Goal: Information Seeking & Learning: Check status

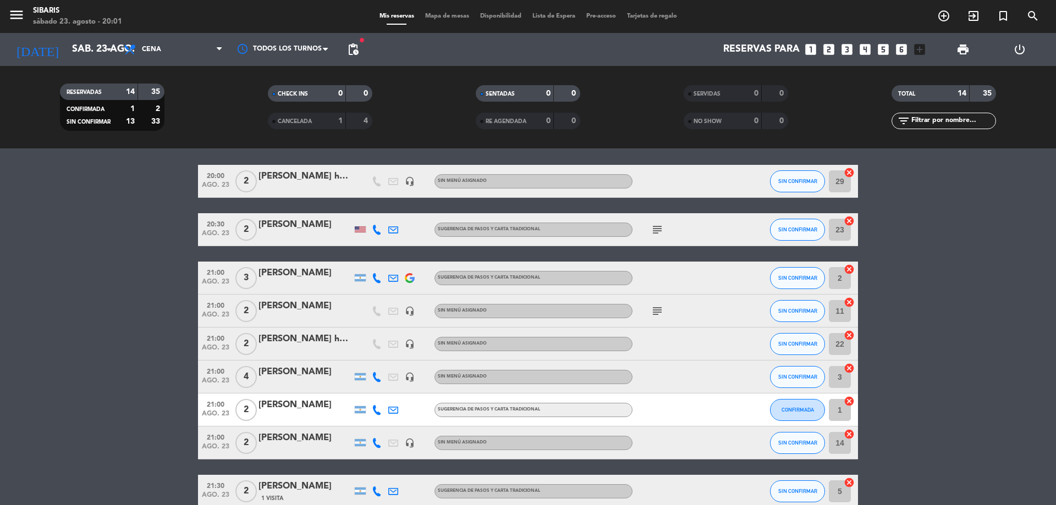
drag, startPoint x: 256, startPoint y: 335, endPoint x: 268, endPoint y: 397, distance: 62.8
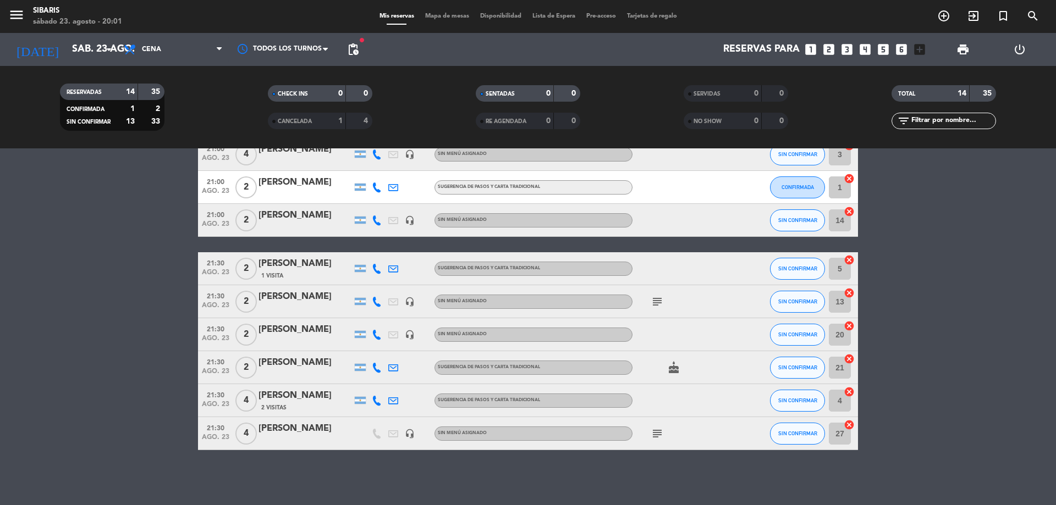
drag, startPoint x: 289, startPoint y: 434, endPoint x: 291, endPoint y: 492, distance: 58.4
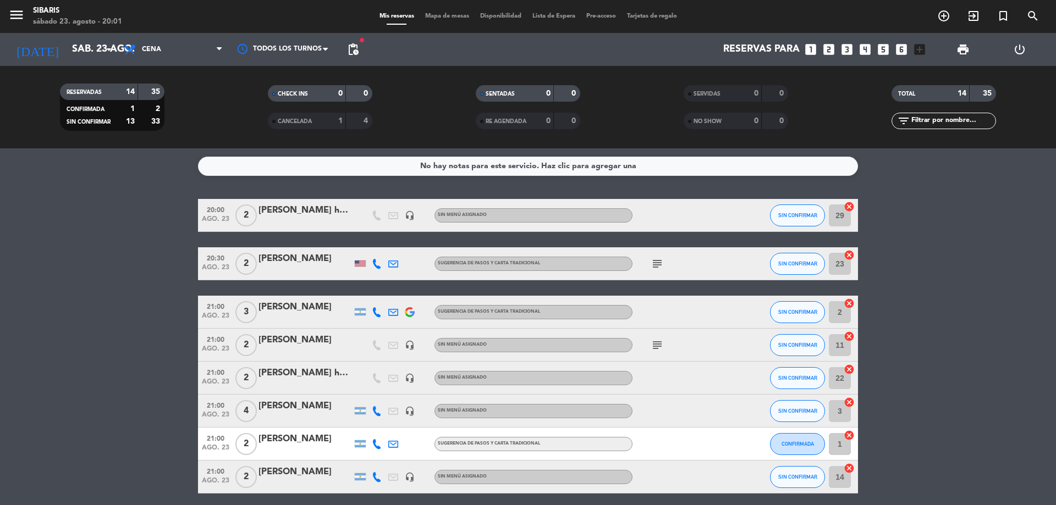
drag, startPoint x: 290, startPoint y: 478, endPoint x: 288, endPoint y: 413, distance: 65.5
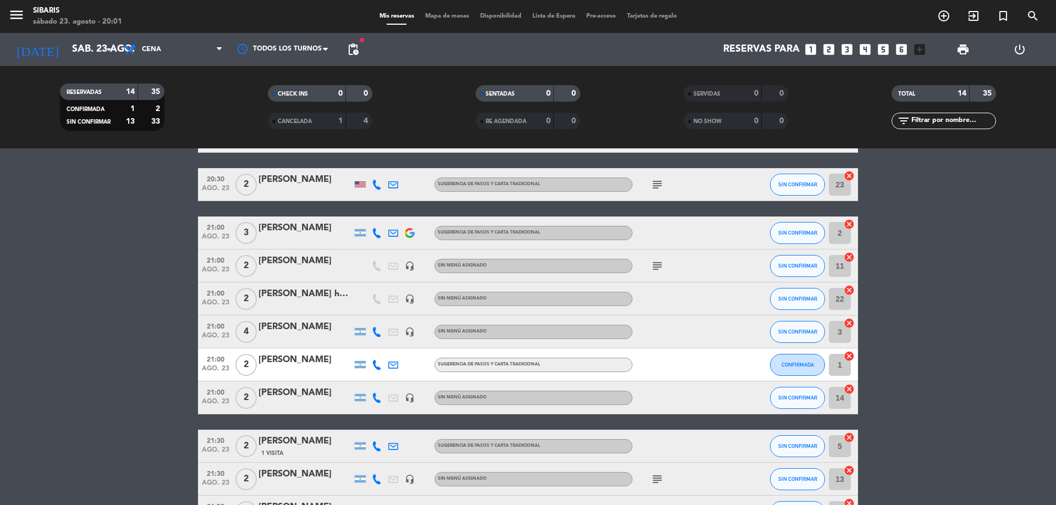
drag, startPoint x: 309, startPoint y: 379, endPoint x: 318, endPoint y: 432, distance: 53.6
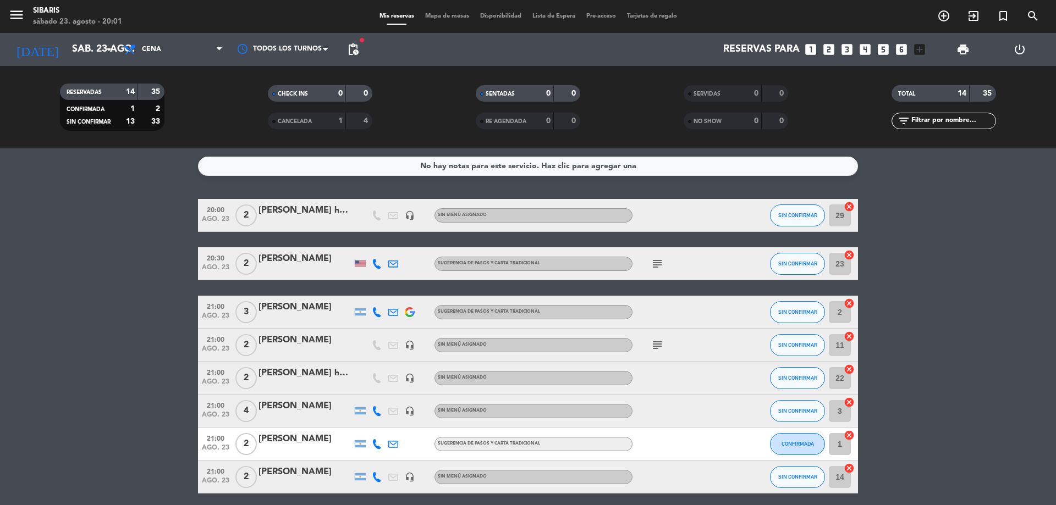
drag, startPoint x: 316, startPoint y: 427, endPoint x: 316, endPoint y: 339, distance: 88.0
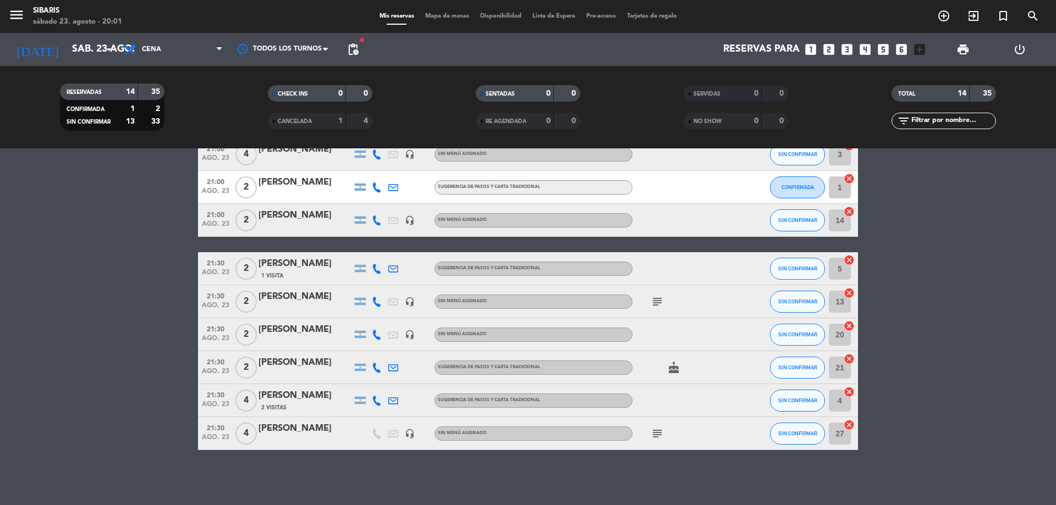
drag, startPoint x: 317, startPoint y: 202, endPoint x: 306, endPoint y: 472, distance: 270.3
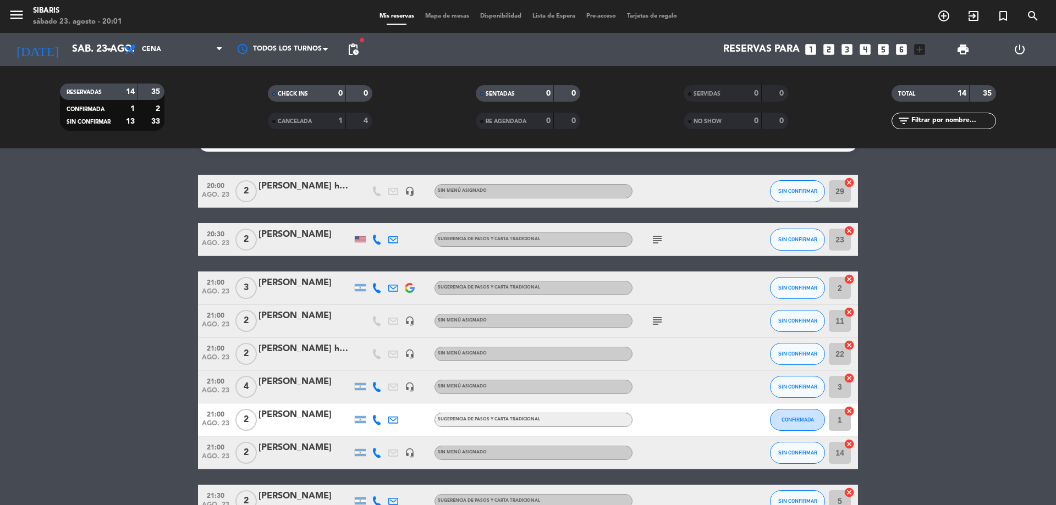
drag, startPoint x: 308, startPoint y: 460, endPoint x: 305, endPoint y: 419, distance: 41.9
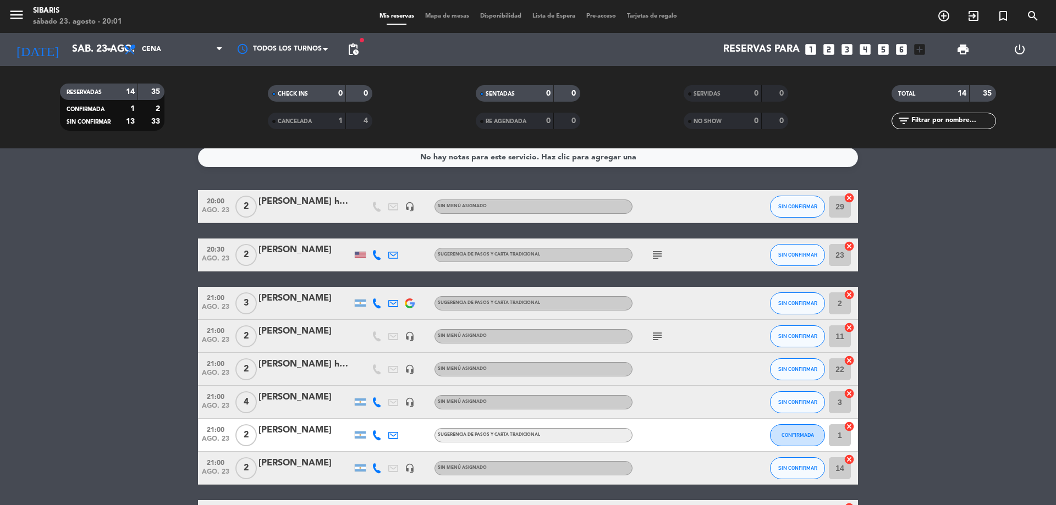
scroll to position [0, 0]
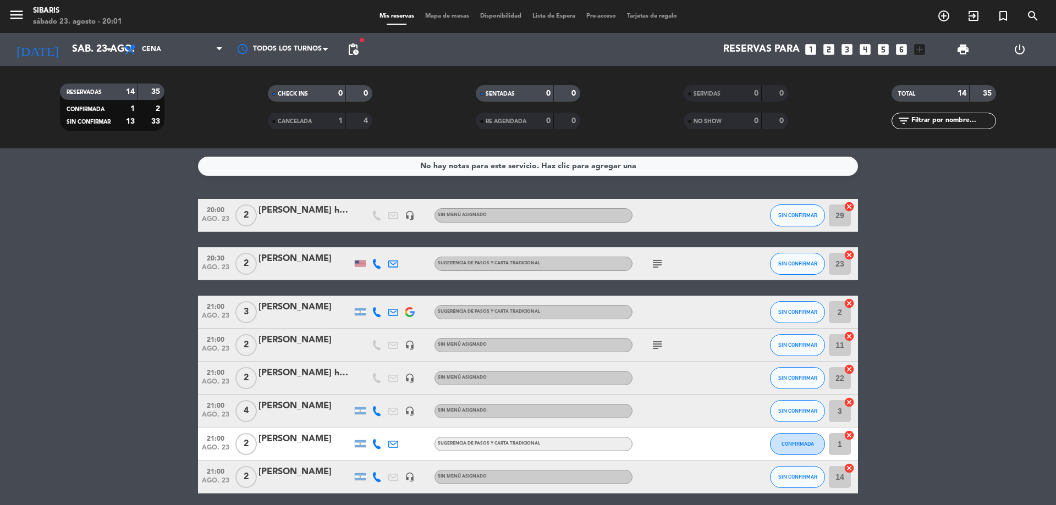
drag, startPoint x: 323, startPoint y: 270, endPoint x: 312, endPoint y: 206, distance: 64.7
drag, startPoint x: 0, startPoint y: 432, endPoint x: 195, endPoint y: 527, distance: 216.5
click at [195, 505] on html "close × sibaris × chrome_reader_mode Listado de Reservas account_box Clientes a…" at bounding box center [528, 252] width 1056 height 505
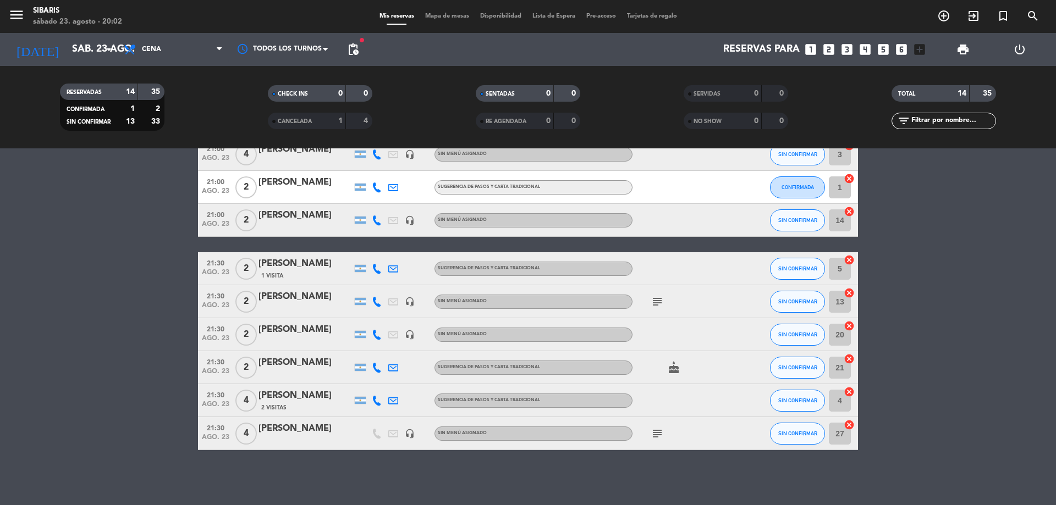
drag, startPoint x: 803, startPoint y: 172, endPoint x: 807, endPoint y: 315, distance: 143.0
drag, startPoint x: 867, startPoint y: 367, endPoint x: 865, endPoint y: 441, distance: 73.2
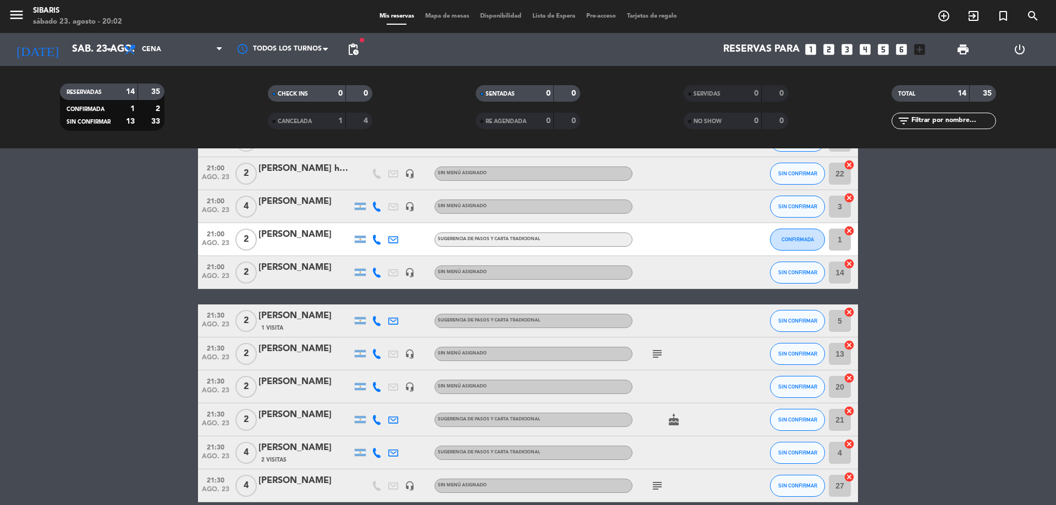
drag, startPoint x: 862, startPoint y: 439, endPoint x: 857, endPoint y: 359, distance: 80.5
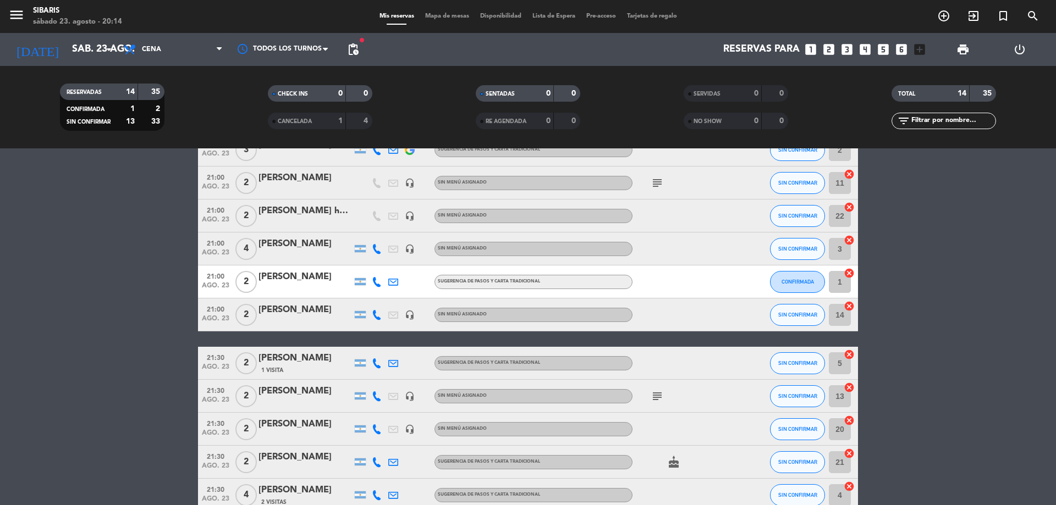
scroll to position [3, 0]
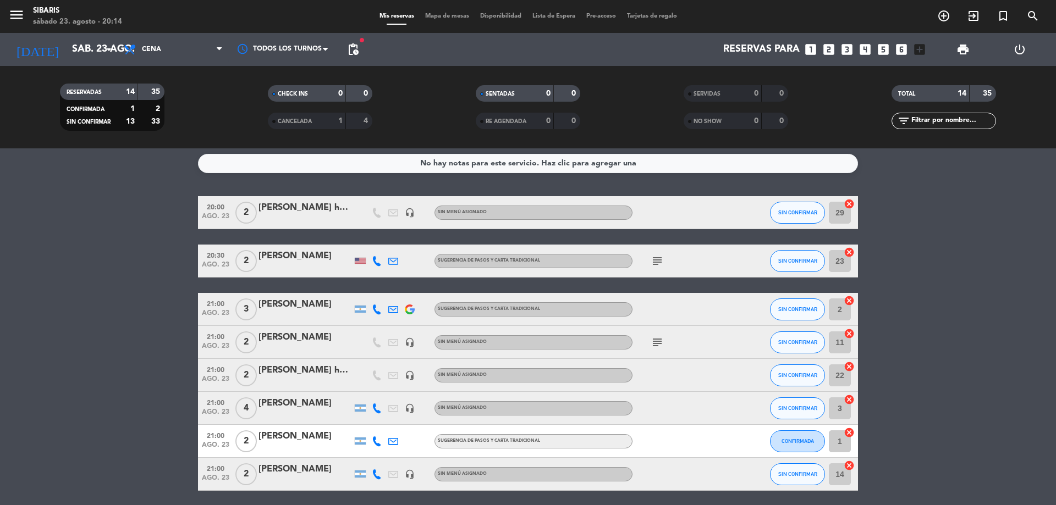
drag, startPoint x: 996, startPoint y: 377, endPoint x: 594, endPoint y: 273, distance: 415.3
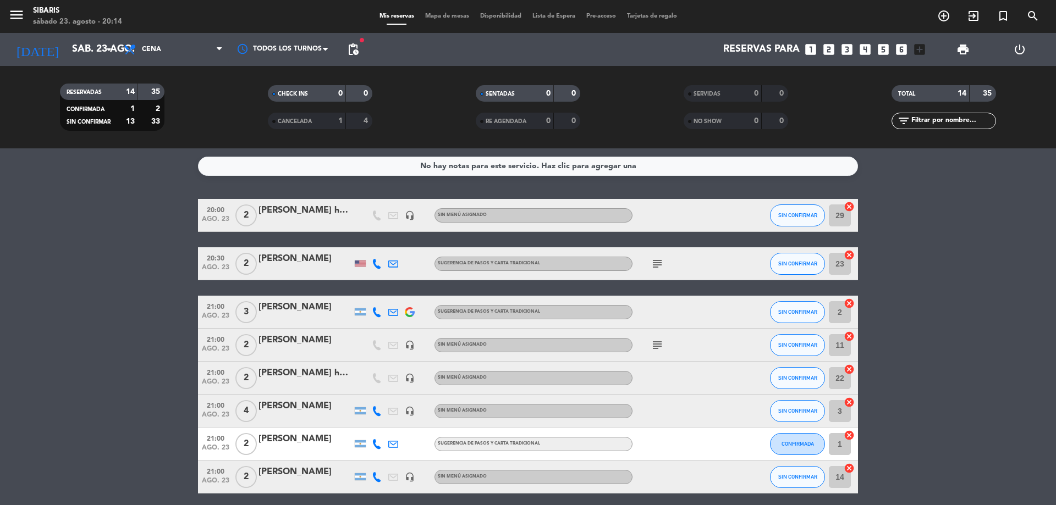
click at [658, 263] on icon "subject" at bounding box center [657, 263] width 13 height 13
drag, startPoint x: 723, startPoint y: 290, endPoint x: 581, endPoint y: 282, distance: 142.7
click at [581, 282] on div "One guest: no meat with bones, no eggs with runny yolk. Muchas gracias..." at bounding box center [657, 289] width 164 height 23
drag, startPoint x: 654, startPoint y: 260, endPoint x: 613, endPoint y: 258, distance: 41.3
click at [653, 260] on icon "subject" at bounding box center [657, 263] width 13 height 13
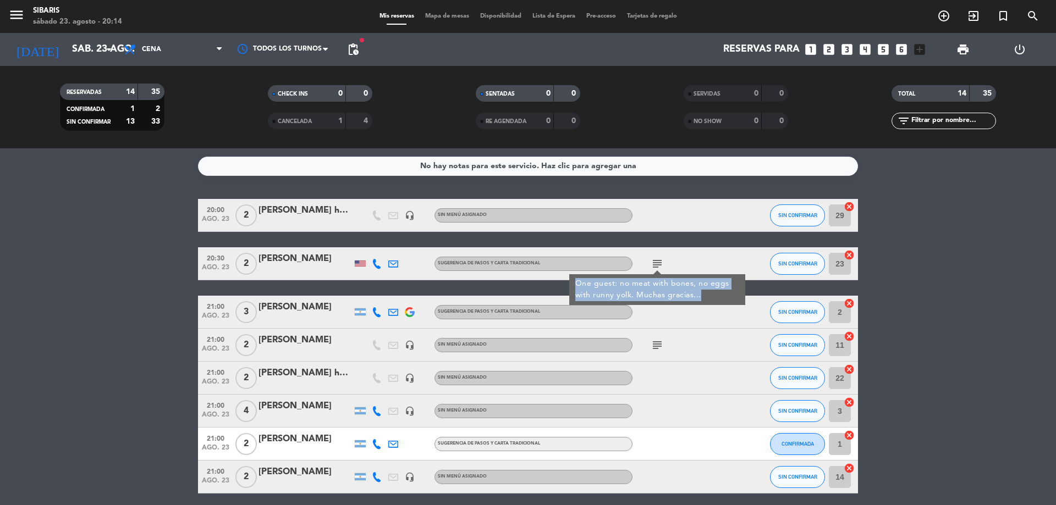
drag, startPoint x: 574, startPoint y: 282, endPoint x: 722, endPoint y: 300, distance: 149.5
click at [722, 300] on div "One guest: no meat with bones, no eggs with runny yolk. Muchas gracias..." at bounding box center [657, 289] width 176 height 31
drag, startPoint x: 683, startPoint y: 291, endPoint x: 653, endPoint y: 269, distance: 37.0
click at [653, 269] on icon "subject" at bounding box center [657, 263] width 13 height 13
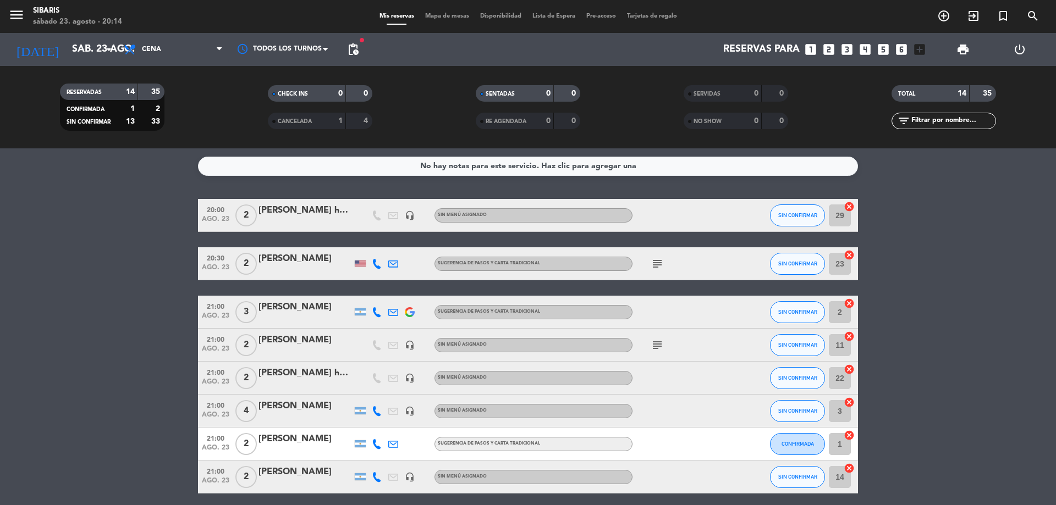
click at [659, 267] on icon "subject" at bounding box center [657, 263] width 13 height 13
click at [665, 293] on div "One guest: no meat with bones, no eggs with runny yolk. Muchas gracias..." at bounding box center [657, 289] width 164 height 23
click at [665, 293] on div "20:00 [DATE] 2 [PERSON_NAME] hab602 headset_mic Sin menú asignado SIN CONFIRMAR…" at bounding box center [528, 453] width 660 height 508
click at [653, 263] on icon "subject" at bounding box center [657, 263] width 13 height 13
drag, startPoint x: 708, startPoint y: 298, endPoint x: 575, endPoint y: 284, distance: 133.7
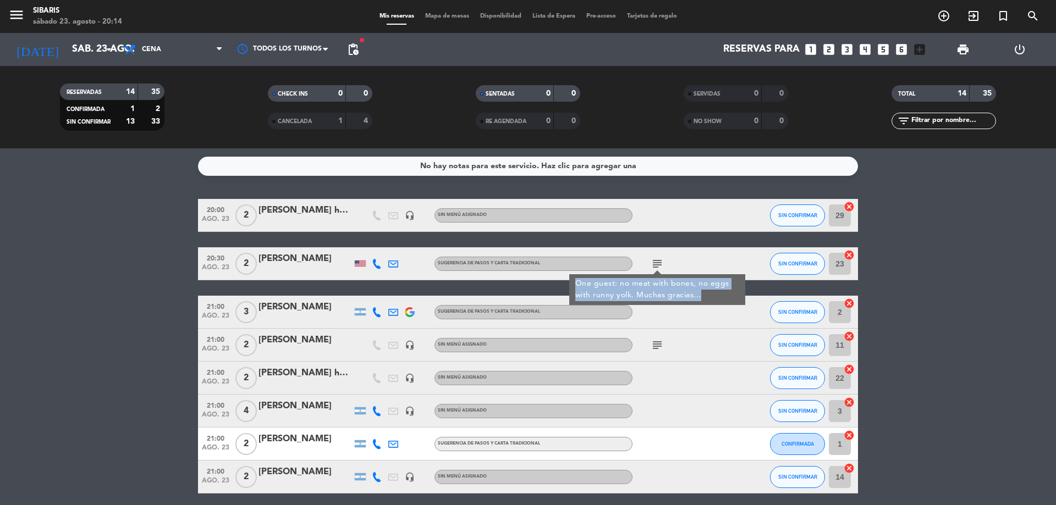
click at [575, 284] on div "One guest: no meat with bones, no eggs with runny yolk. Muchas gracias..." at bounding box center [657, 289] width 164 height 23
click at [664, 262] on span "subject" at bounding box center [657, 263] width 16 height 13
click at [653, 261] on icon "subject" at bounding box center [657, 263] width 13 height 13
drag, startPoint x: 681, startPoint y: 295, endPoint x: 663, endPoint y: 289, distance: 19.1
click at [663, 289] on div "One guest: no meat with bones, no eggs with runny yolk. Muchas gracias..." at bounding box center [657, 289] width 164 height 23
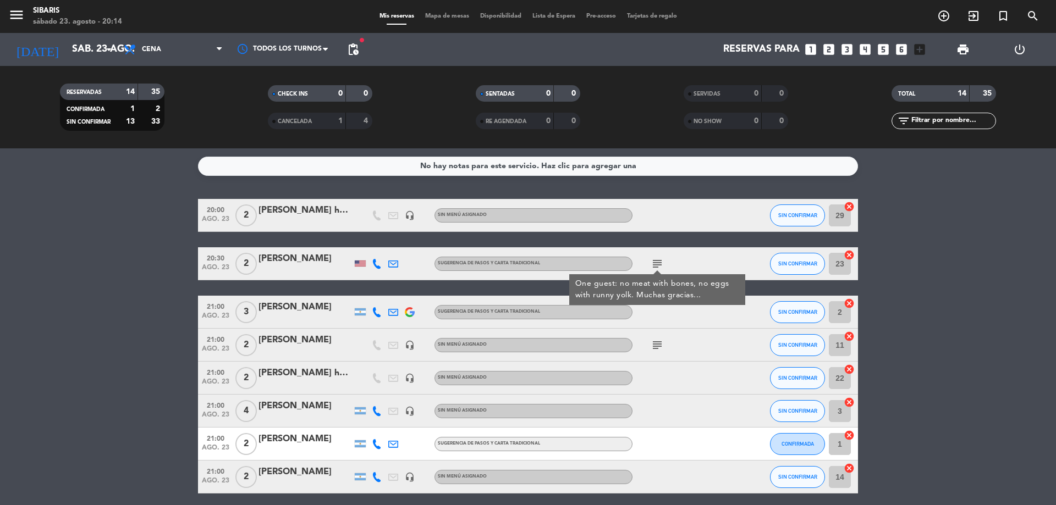
click at [663, 289] on div "20:00 [DATE] 2 [PERSON_NAME] hab602 headset_mic Sin menú asignado SIN CONFIRMAR…" at bounding box center [528, 453] width 660 height 508
click at [665, 270] on span "subject" at bounding box center [657, 263] width 16 height 13
click at [662, 269] on icon "subject" at bounding box center [657, 263] width 13 height 13
drag, startPoint x: 577, startPoint y: 280, endPoint x: 697, endPoint y: 296, distance: 121.0
click at [697, 296] on div "One guest: no meat with bones, no eggs with runny yolk. Muchas gracias..." at bounding box center [657, 289] width 164 height 23
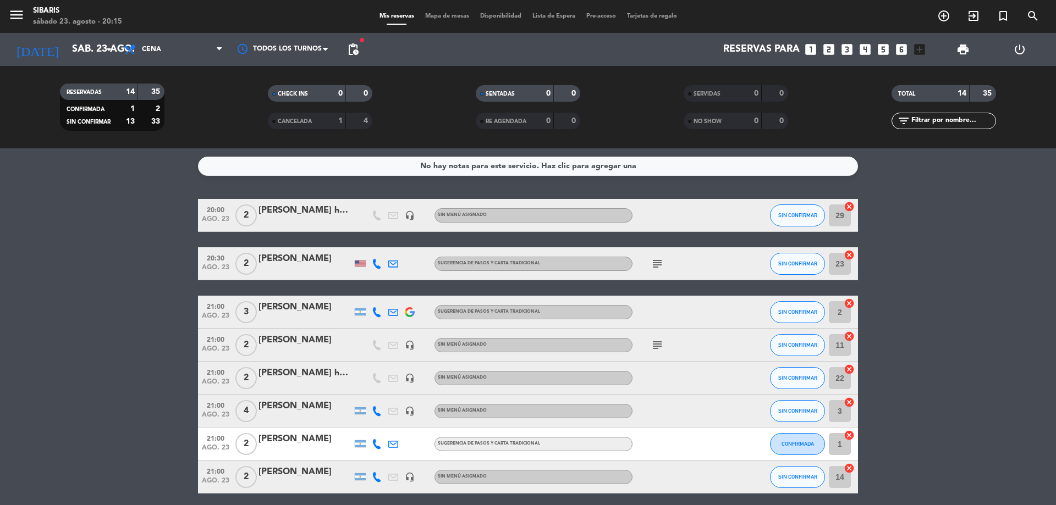
click at [654, 262] on icon "subject" at bounding box center [657, 263] width 13 height 13
